Goal: Download file/media

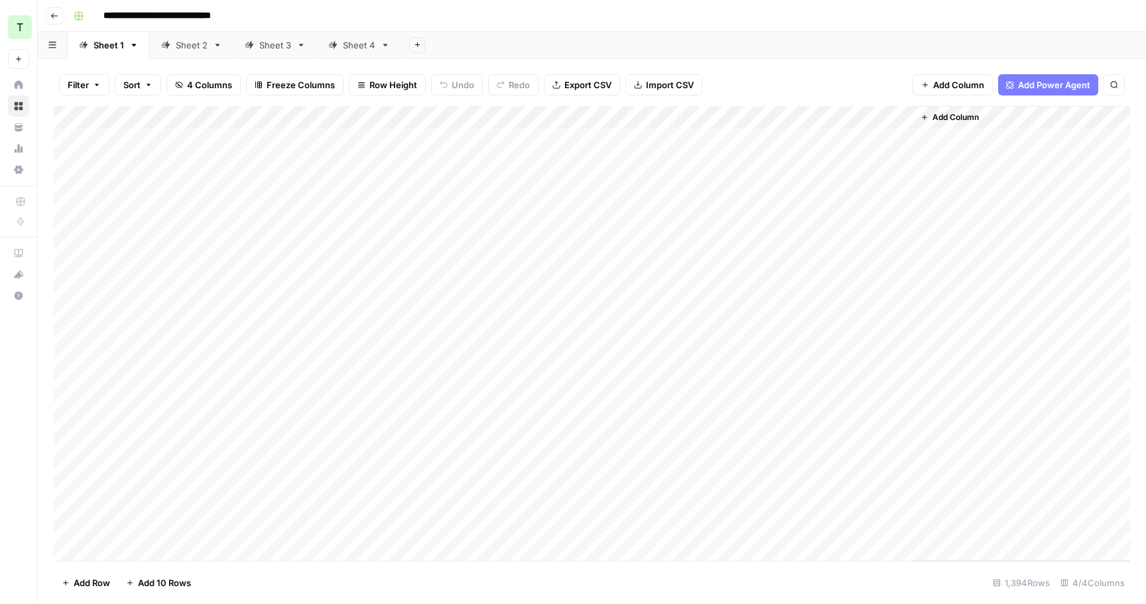
click at [346, 44] on div "Sheet 4" at bounding box center [359, 44] width 32 height 13
click at [585, 80] on span "Export CSV" at bounding box center [587, 84] width 47 height 13
